Goal: Find specific page/section: Find specific page/section

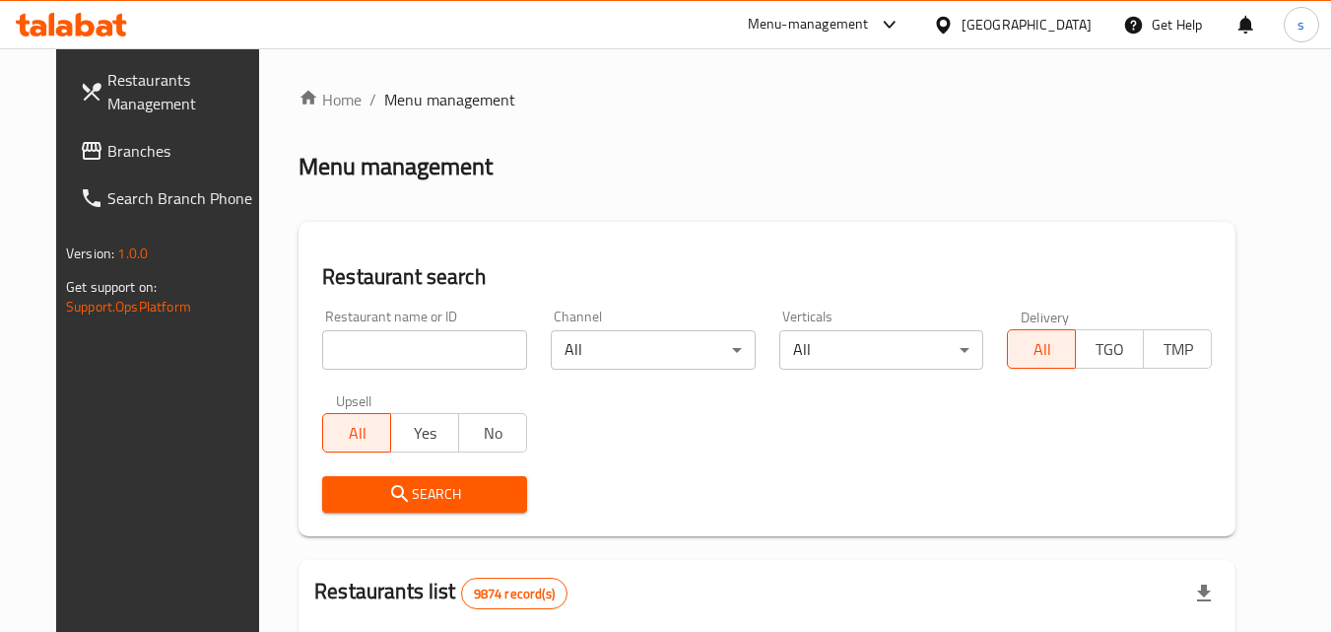
click at [66, 130] on link "Branches" at bounding box center [171, 150] width 215 height 47
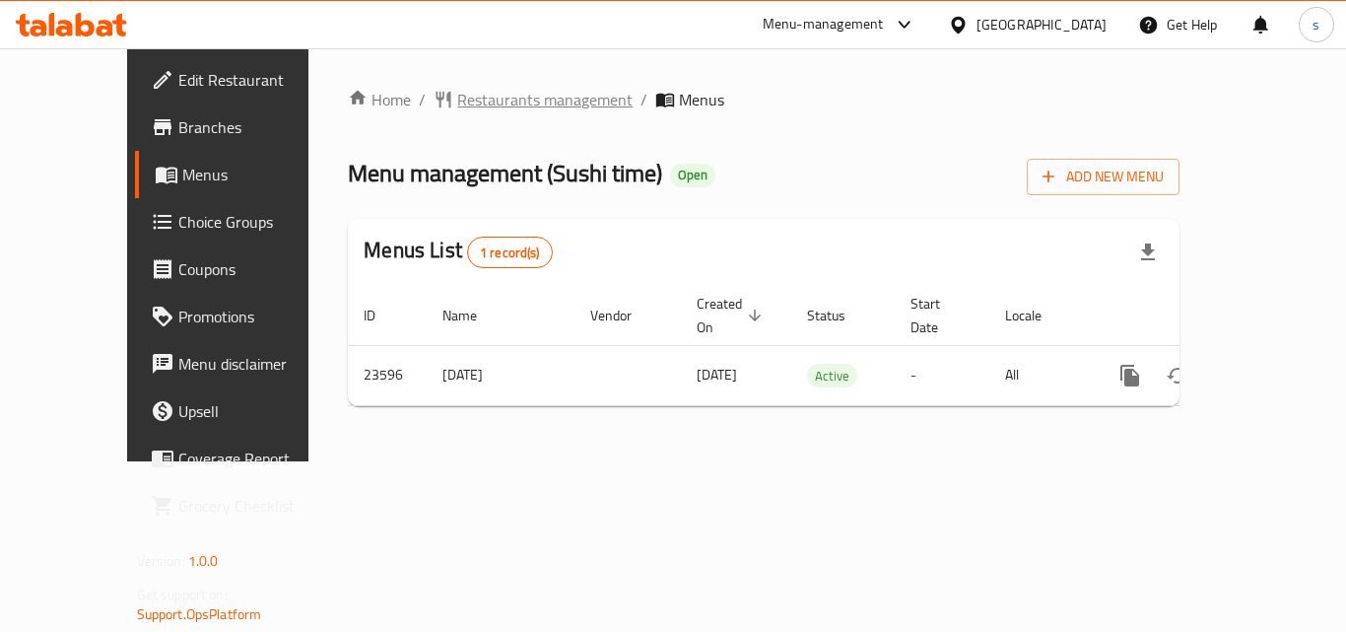
click at [491, 88] on span "Restaurants management" at bounding box center [544, 100] width 175 height 24
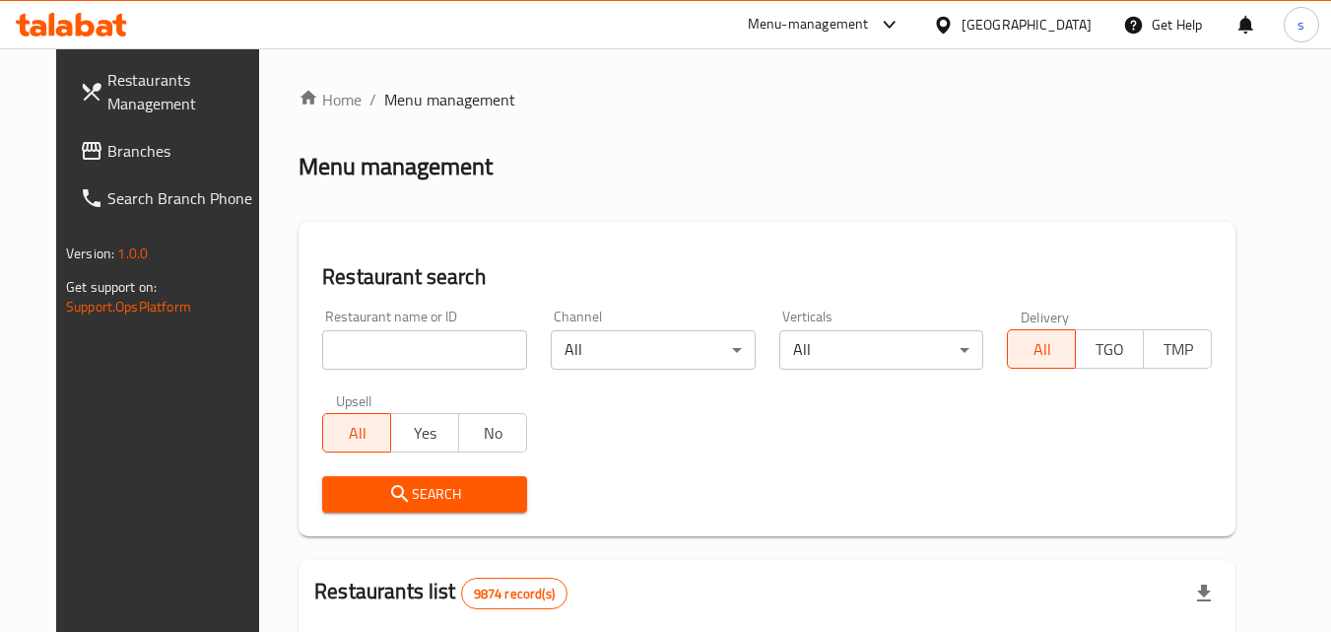
click at [107, 154] on span "Branches" at bounding box center [185, 151] width 156 height 24
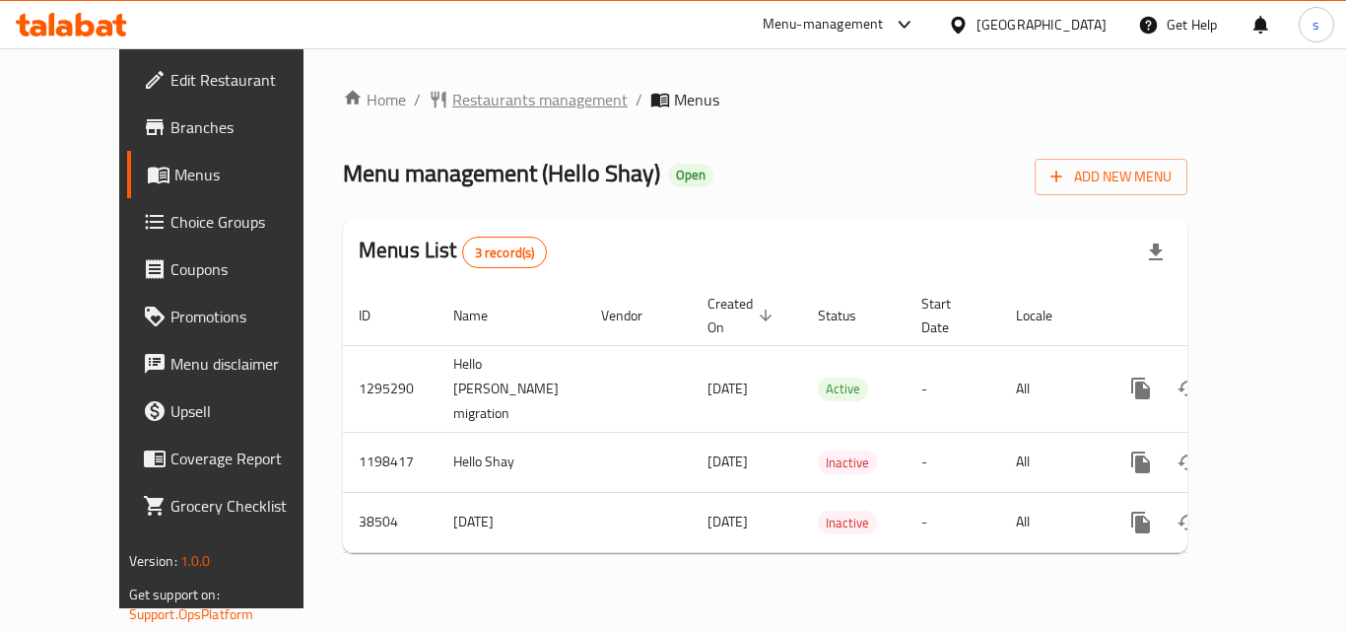
click at [486, 111] on span "Restaurants management" at bounding box center [539, 100] width 175 height 24
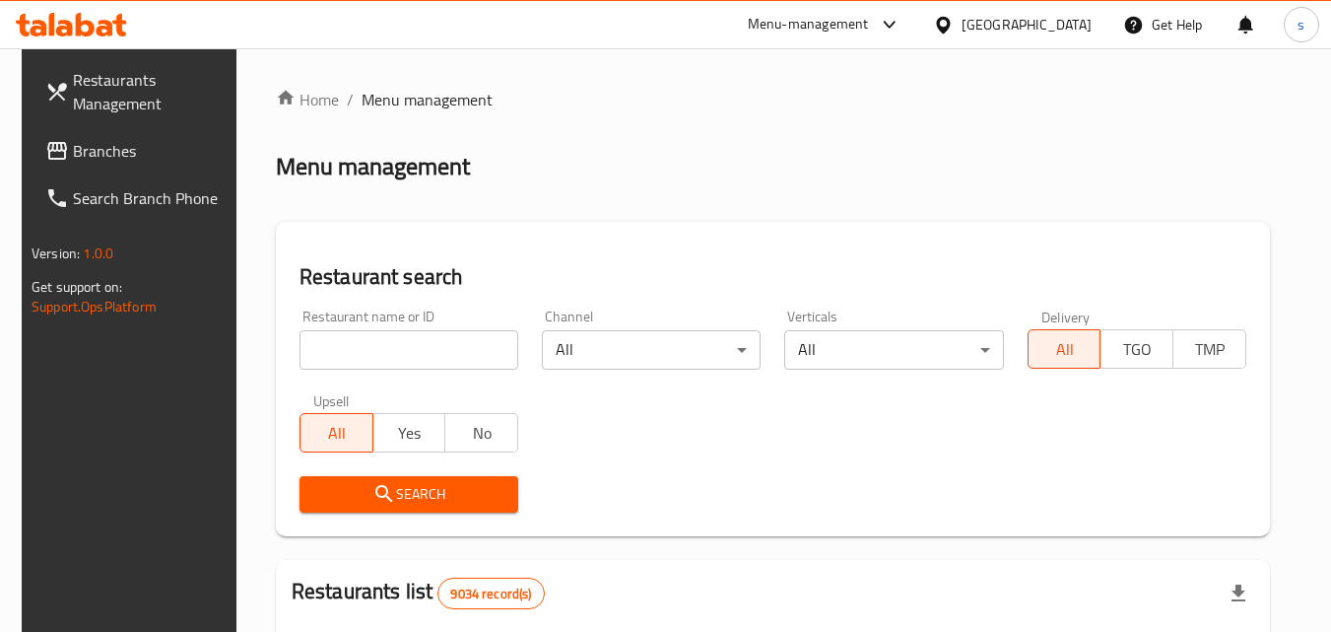
click at [103, 144] on span "Branches" at bounding box center [151, 151] width 156 height 24
